Goal: Check status: Check status

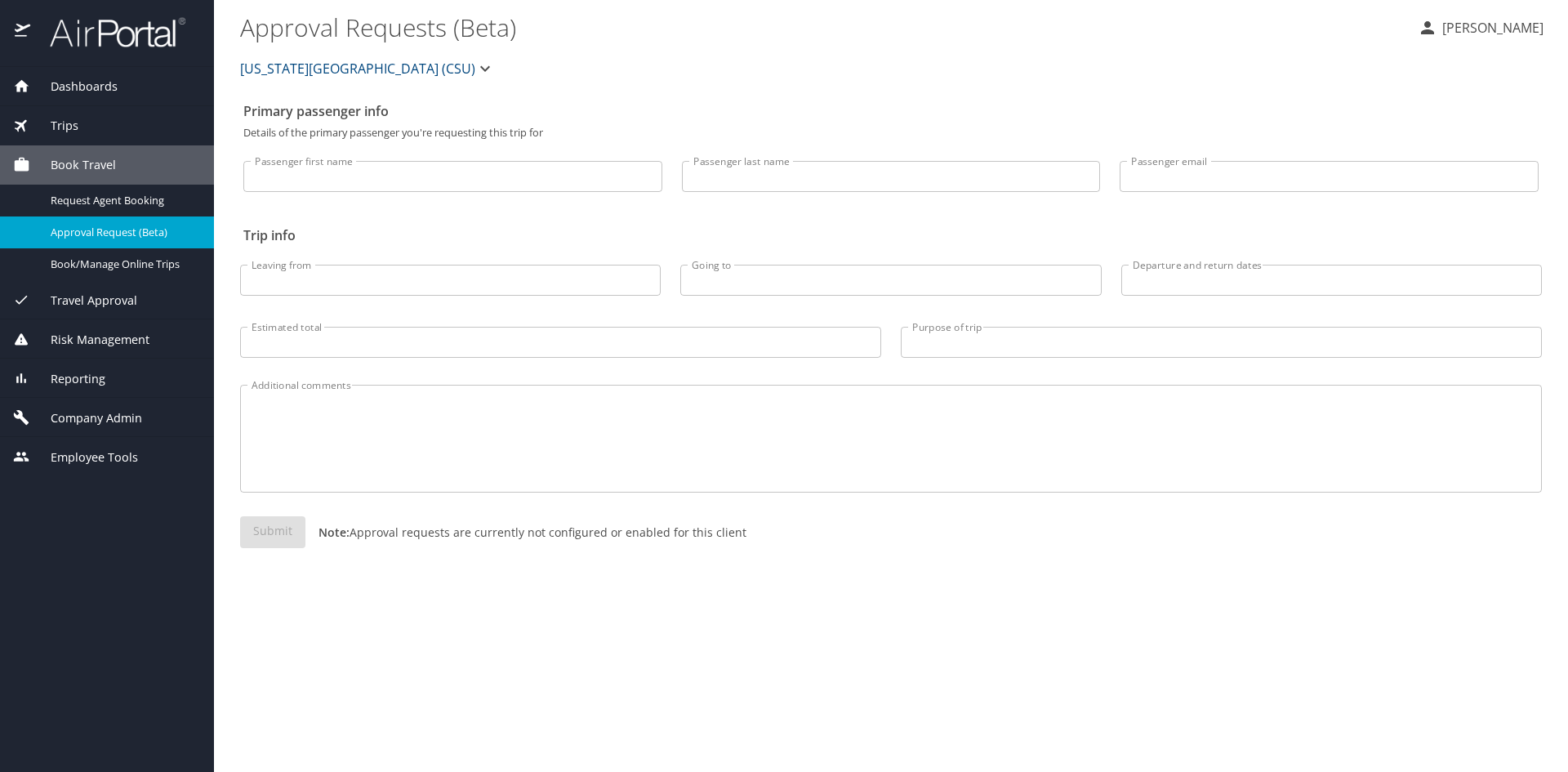
click at [93, 133] on div "Trips" at bounding box center [107, 125] width 187 height 18
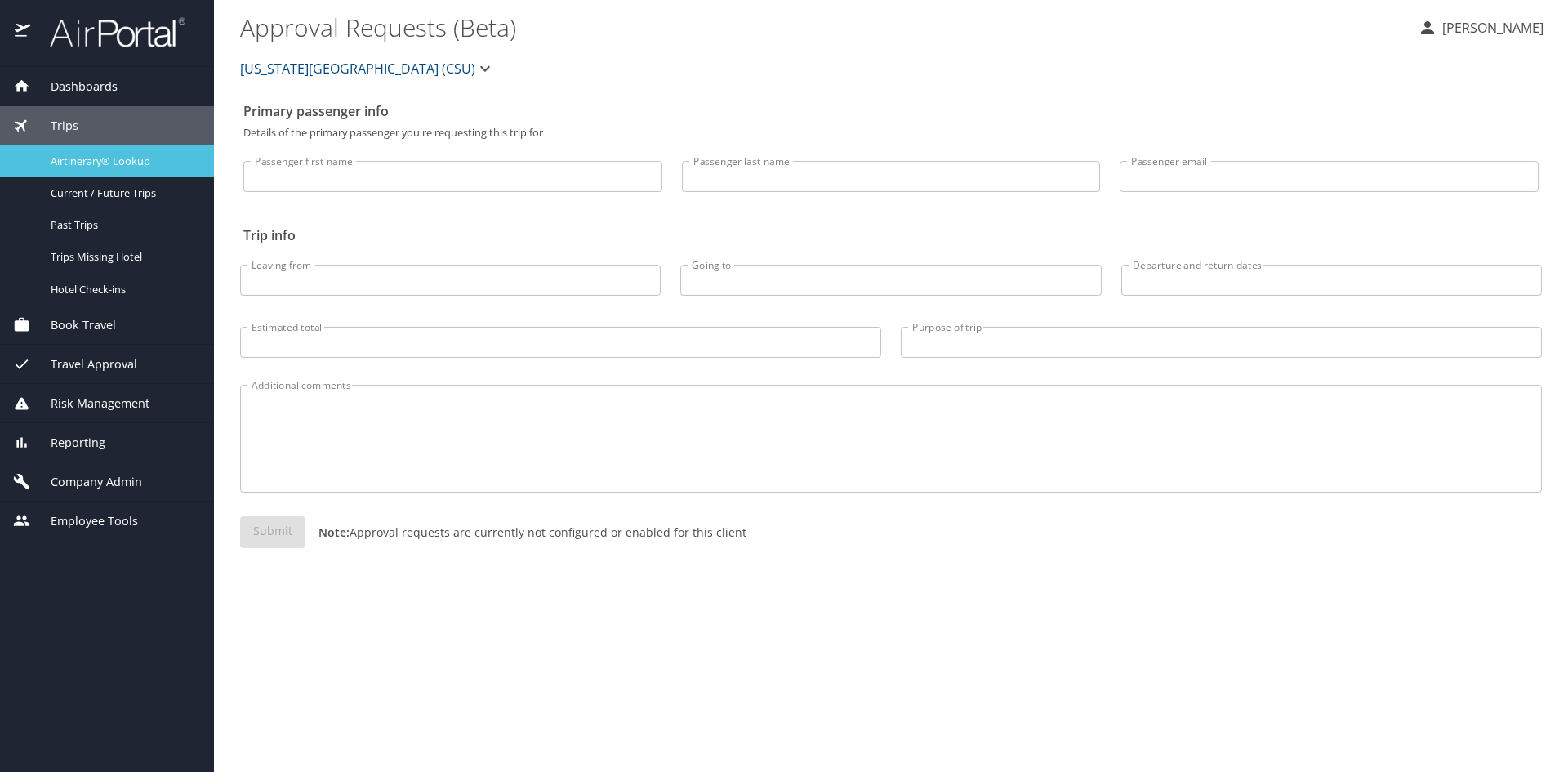
click at [88, 155] on span "Airtinerary® Lookup" at bounding box center [122, 161] width 144 height 15
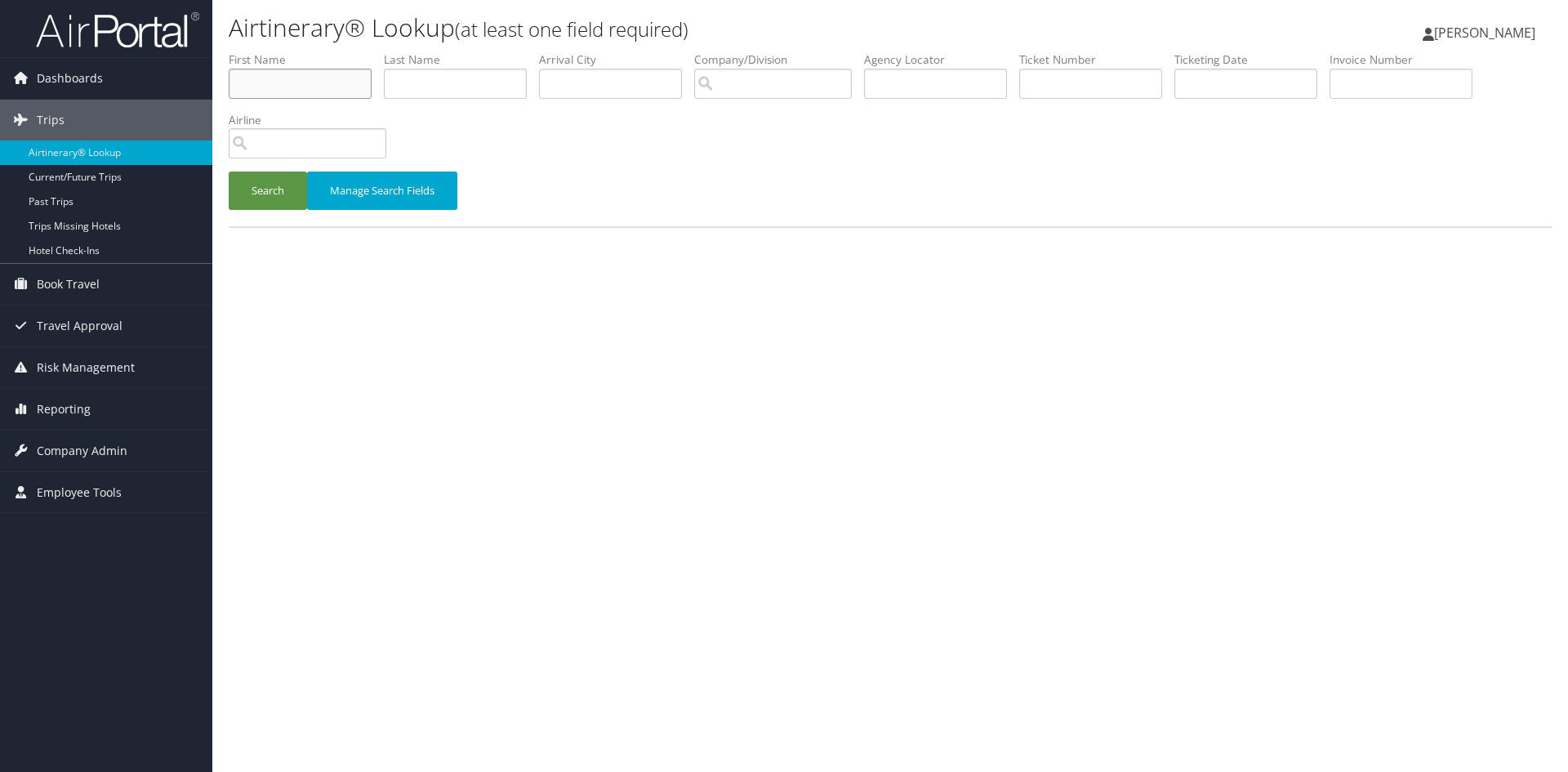
click at [307, 83] on input "text" at bounding box center [300, 84] width 143 height 30
type input "[PERSON_NAME]"
click at [229, 172] on button "Search" at bounding box center [267, 191] width 78 height 39
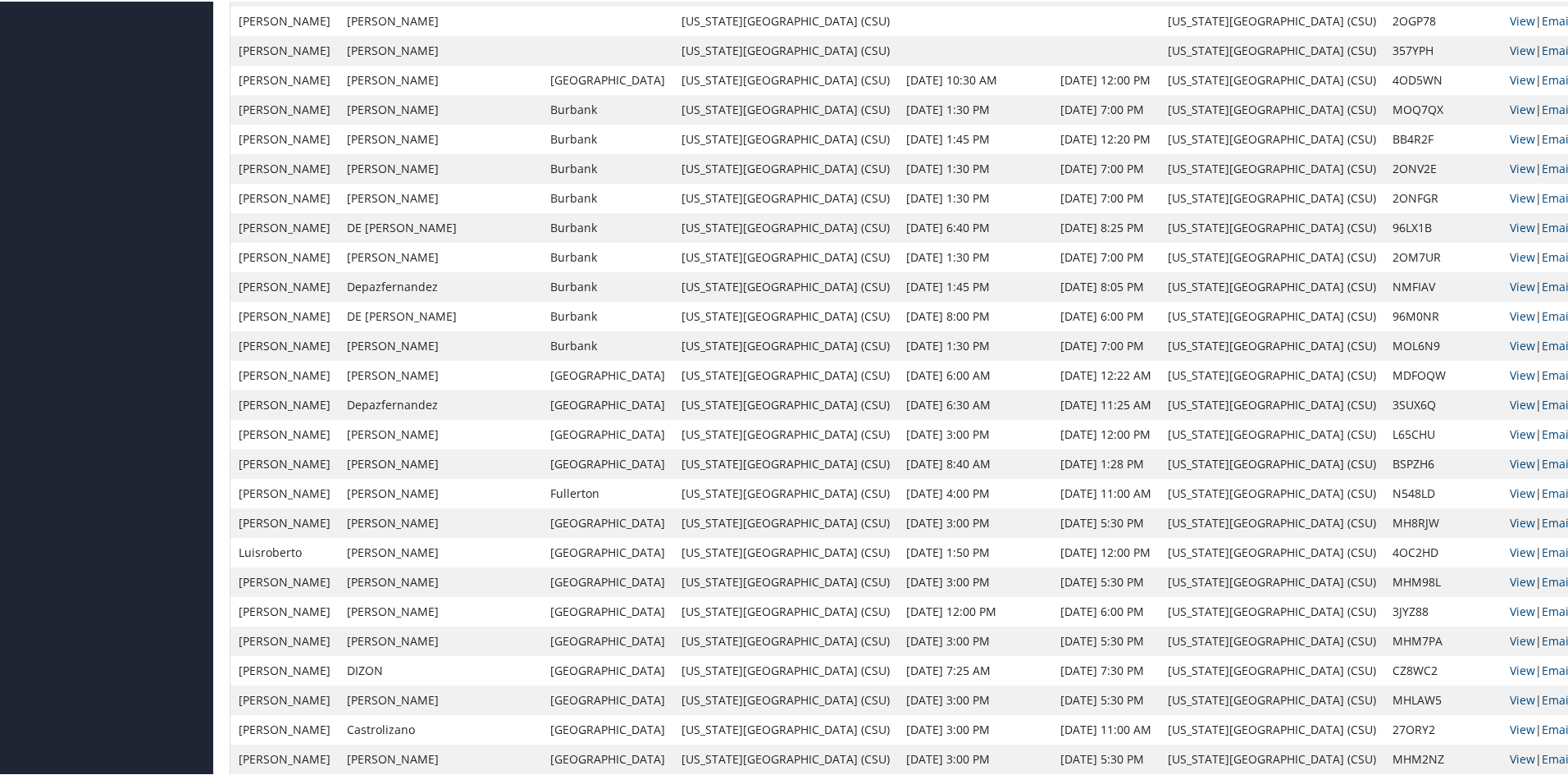
scroll to position [2460, 0]
